Goal: Use online tool/utility: Utilize a website feature to perform a specific function

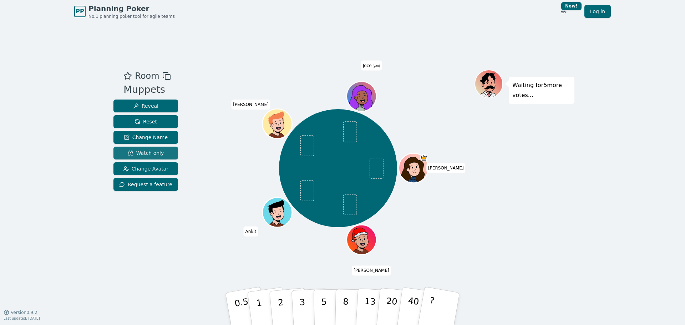
click at [149, 152] on span "Watch only" at bounding box center [146, 152] width 36 height 7
